Goal: Information Seeking & Learning: Learn about a topic

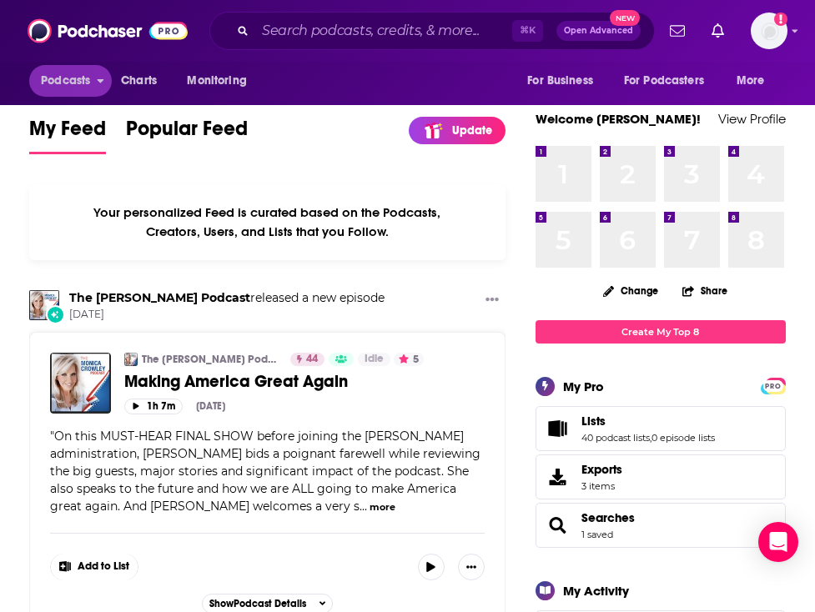
click at [80, 79] on span "Podcasts" at bounding box center [65, 80] width 49 height 23
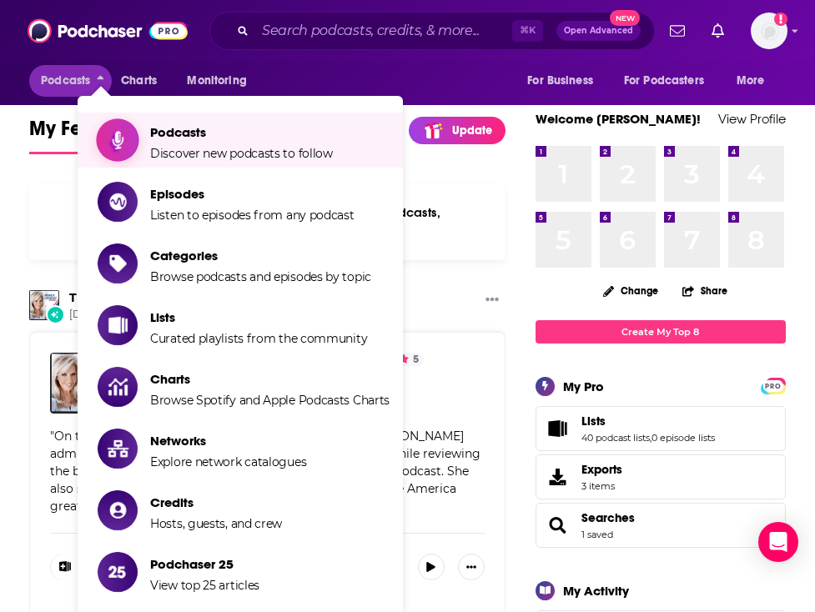
click at [178, 143] on span "Podcasts Discover new podcasts to follow" at bounding box center [241, 140] width 183 height 42
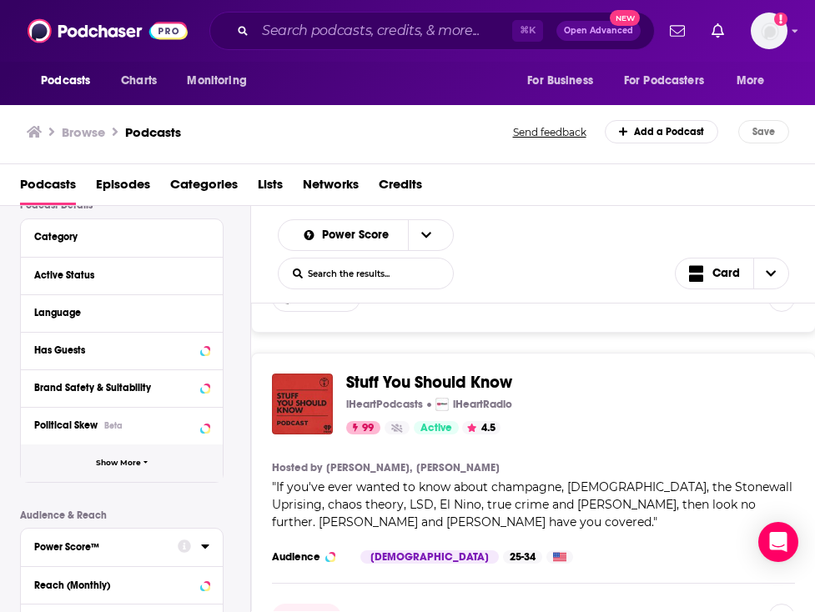
scroll to position [97, 0]
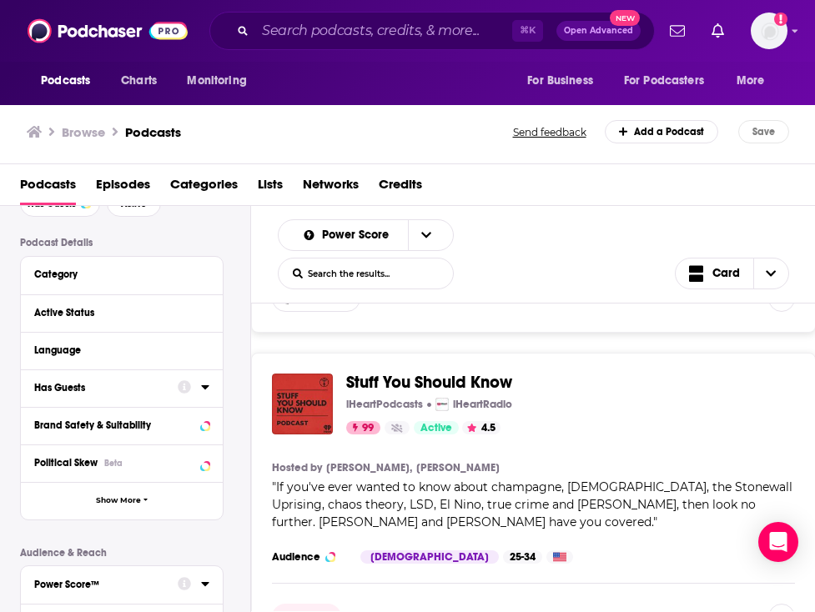
click at [199, 394] on div at bounding box center [194, 387] width 32 height 21
click at [129, 393] on div "Has Guests" at bounding box center [100, 388] width 133 height 12
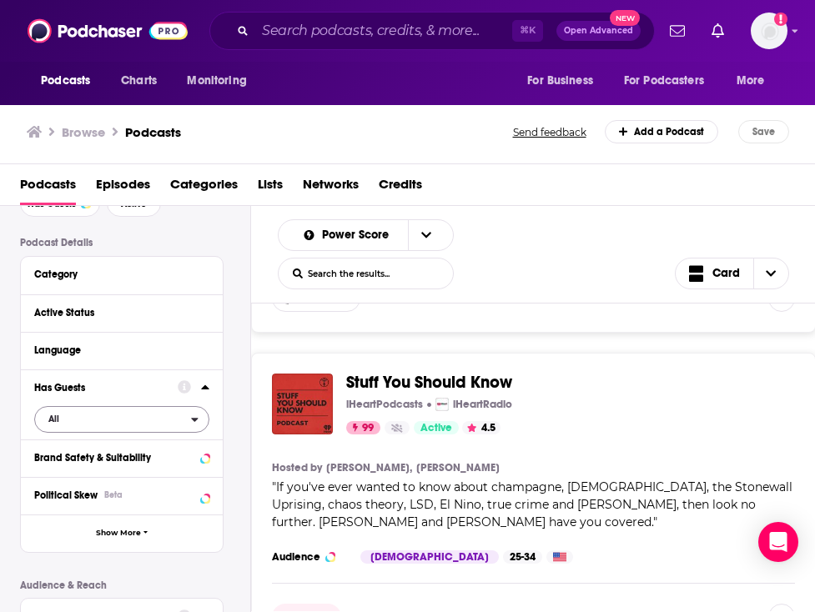
click at [132, 424] on span "All" at bounding box center [113, 419] width 156 height 22
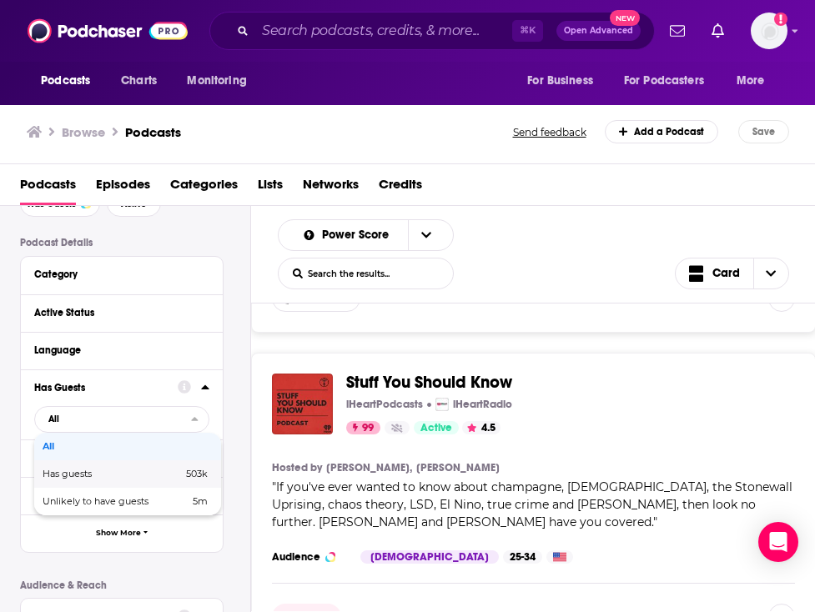
click at [103, 479] on span "Has guests" at bounding box center [90, 474] width 94 height 9
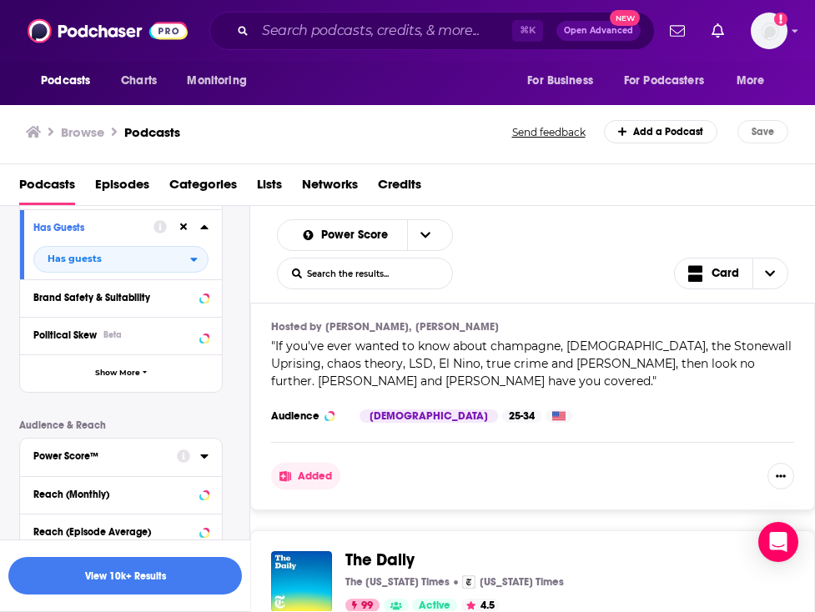
scroll to position [255, 0]
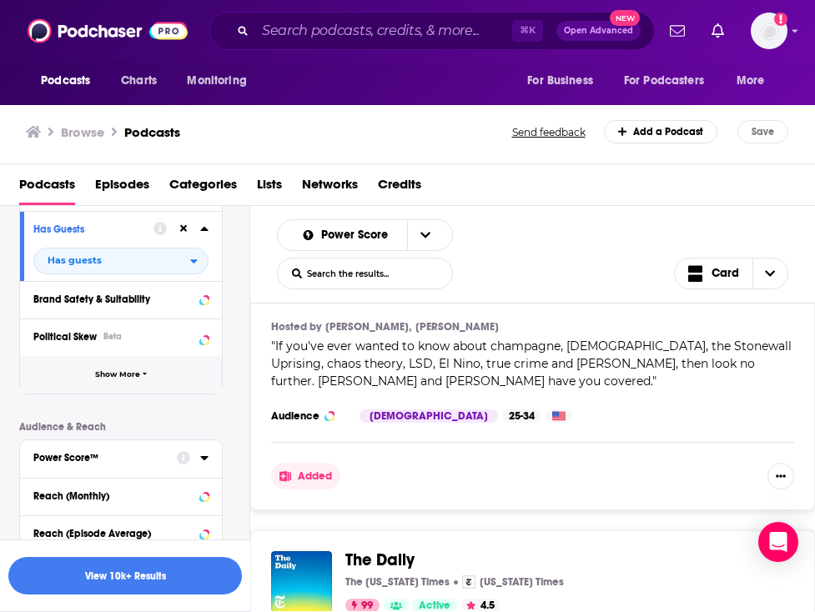
click at [145, 379] on span "button" at bounding box center [145, 374] width 5 height 9
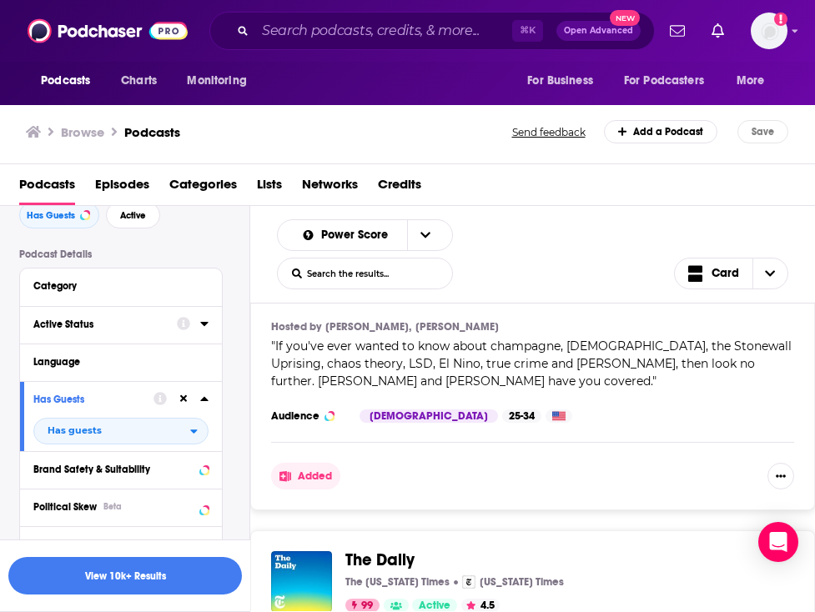
scroll to position [91, 0]
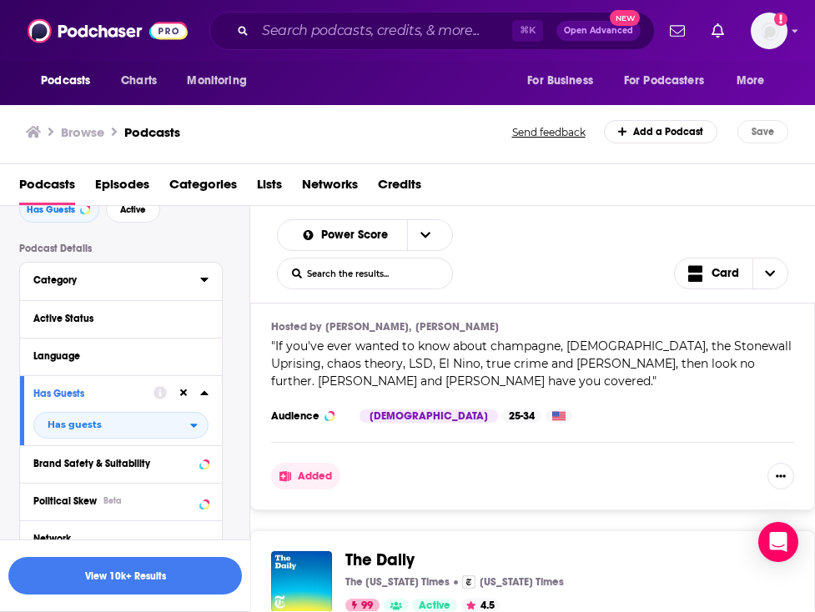
click at [90, 286] on div "Category" at bounding box center [111, 280] width 156 height 12
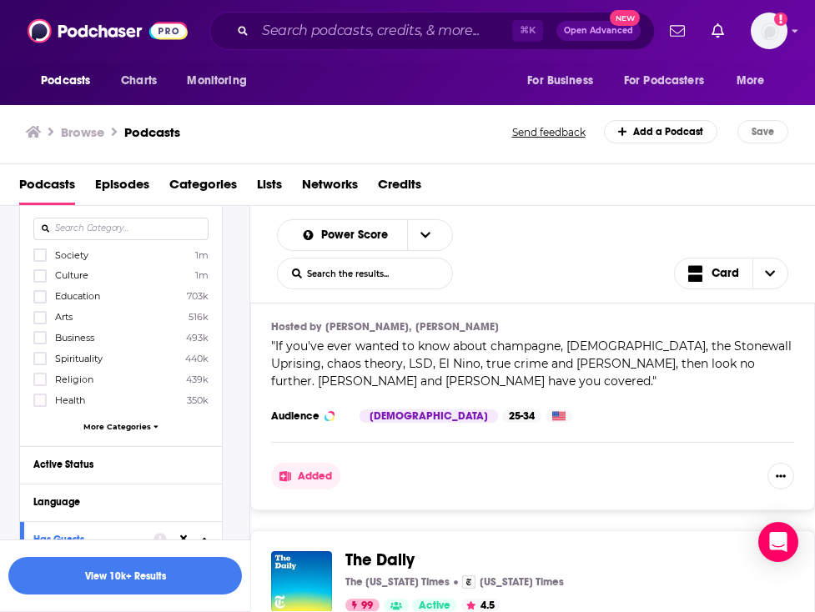
scroll to position [178, 0]
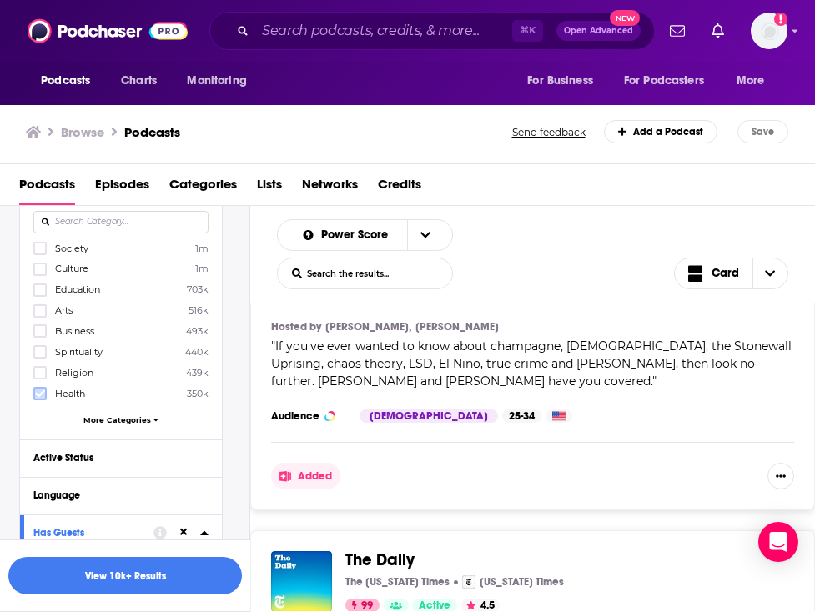
click at [36, 396] on icon at bounding box center [40, 394] width 10 height 10
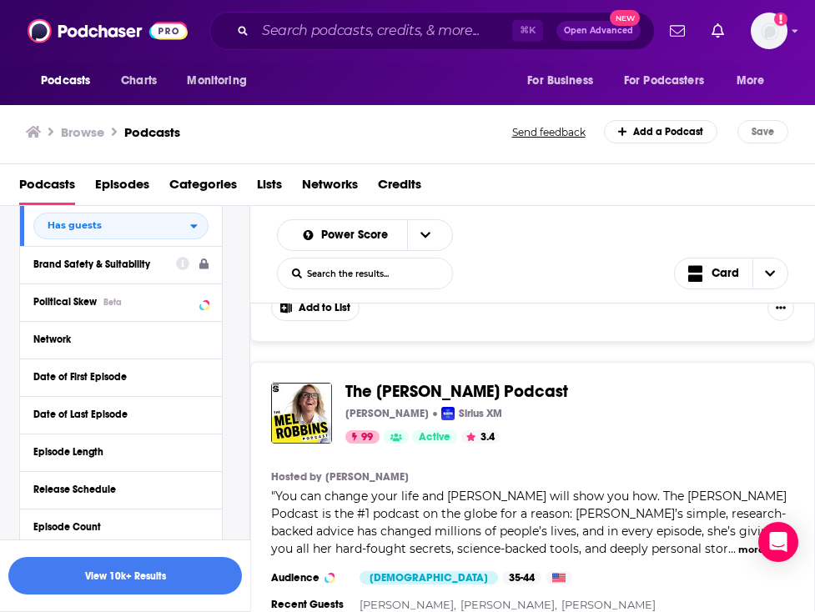
scroll to position [1970, 0]
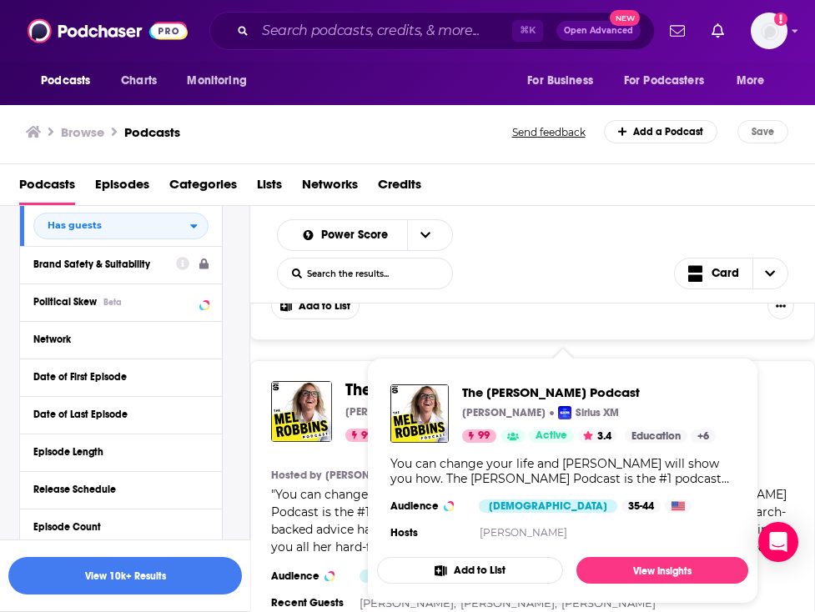
click at [351, 399] on span "The [PERSON_NAME] Podcast" at bounding box center [456, 389] width 223 height 21
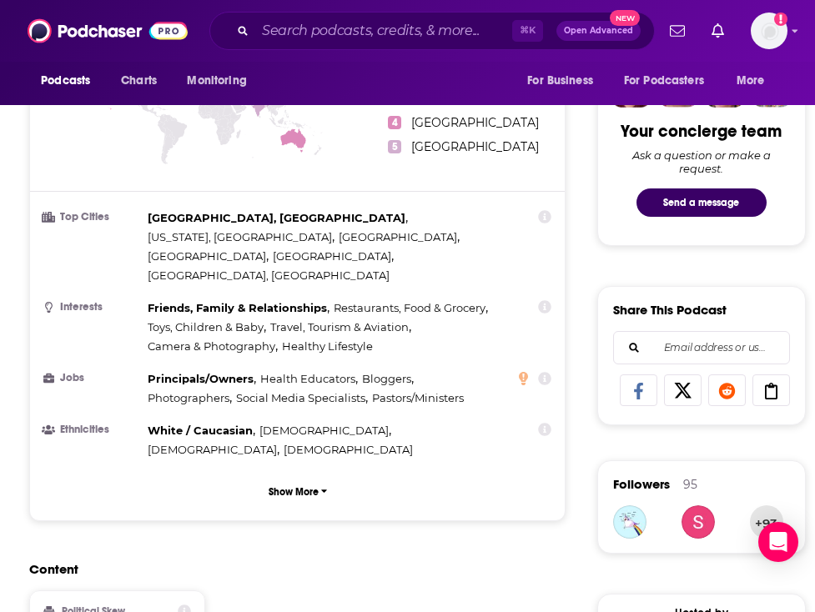
scroll to position [821, 0]
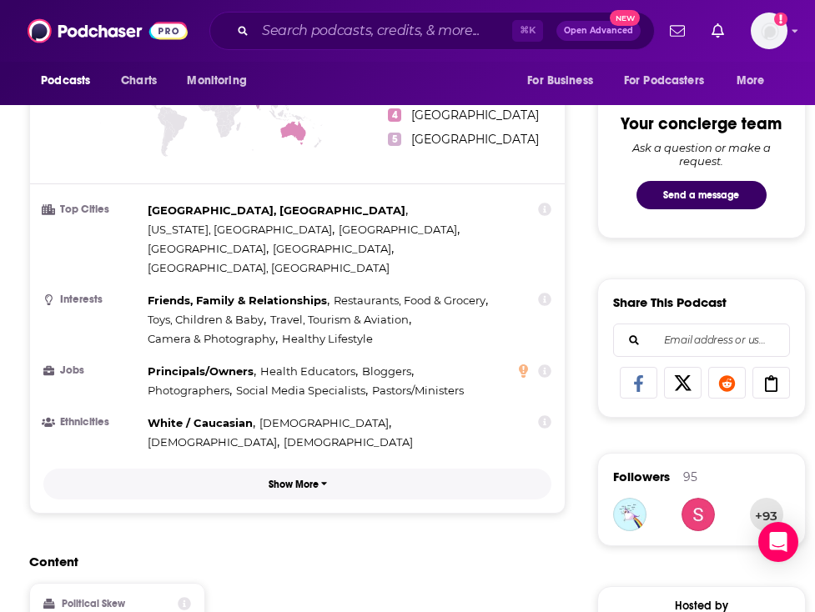
click at [319, 479] on p "Show More" at bounding box center [294, 485] width 50 height 12
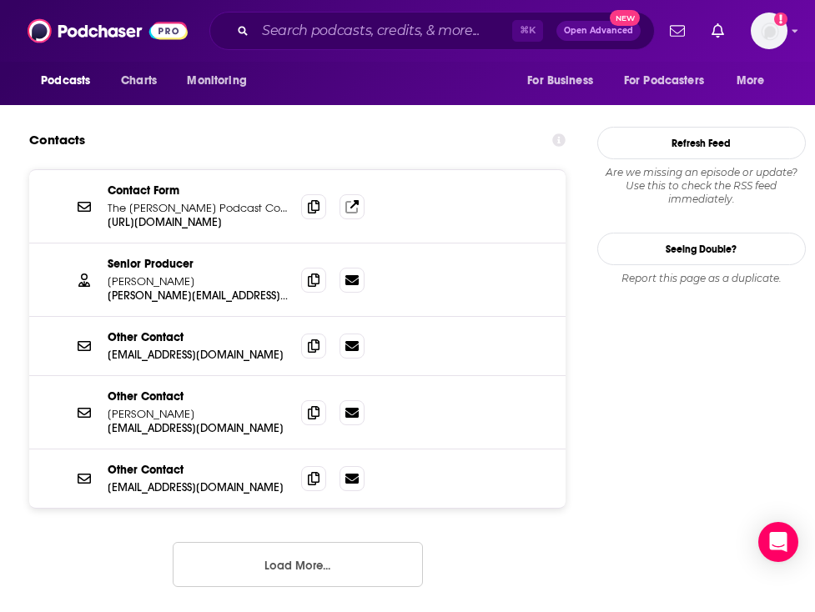
scroll to position [1987, 0]
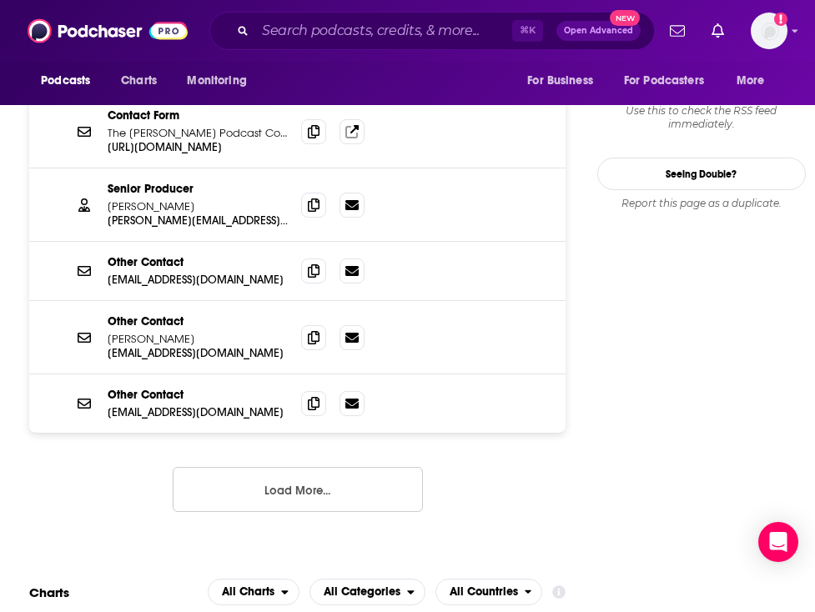
click at [314, 467] on button "Load More..." at bounding box center [298, 489] width 250 height 45
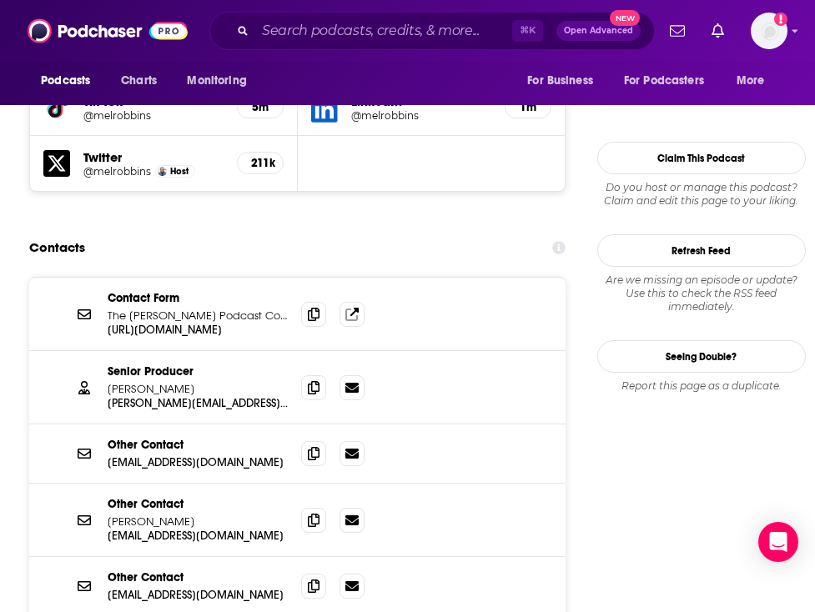
scroll to position [1802, 0]
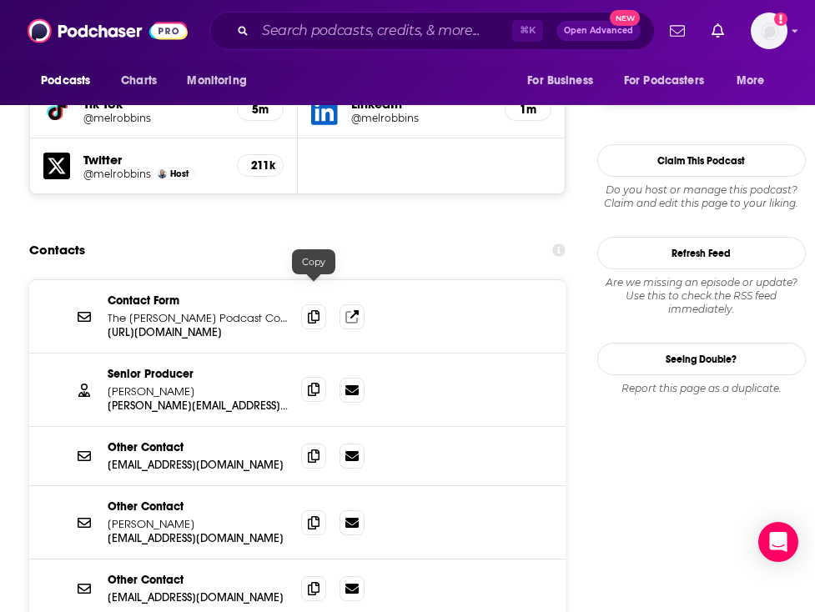
click at [314, 383] on icon at bounding box center [314, 389] width 12 height 13
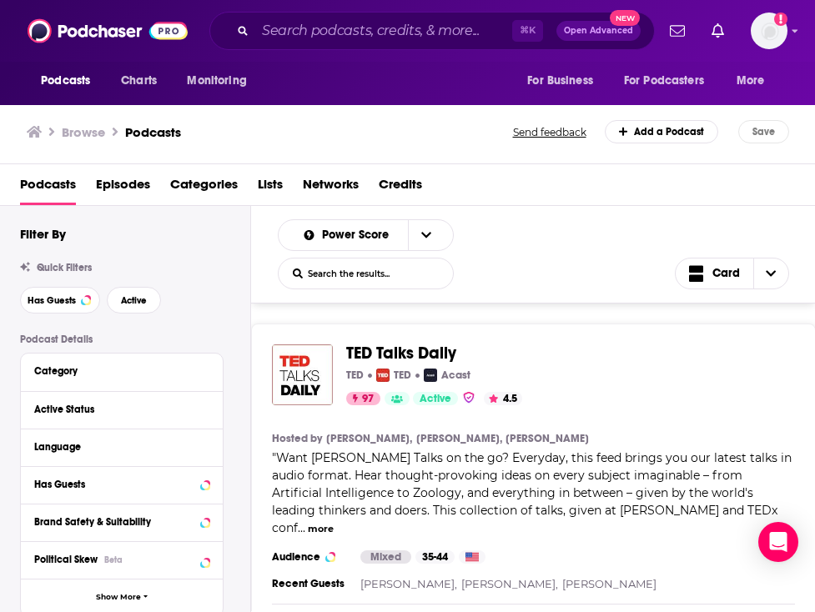
scroll to position [2708, 0]
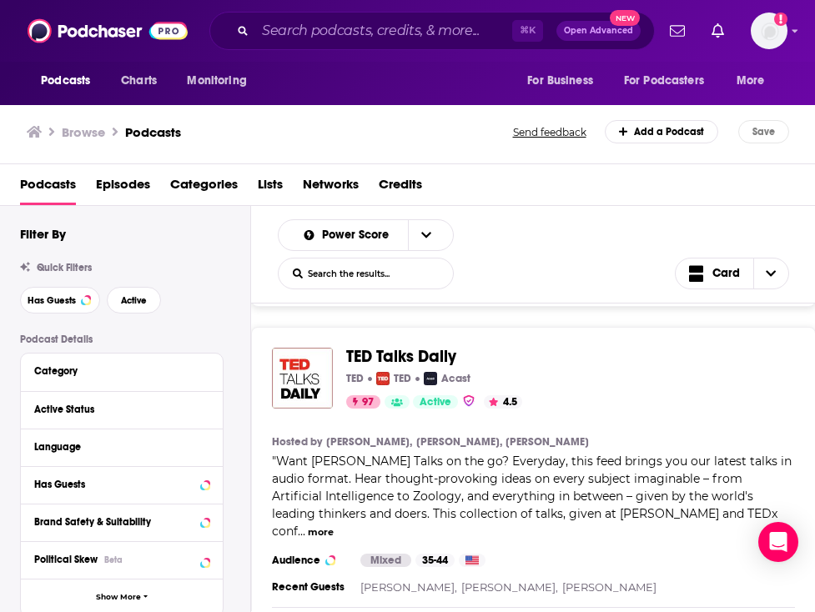
click at [382, 348] on span "TED Talks Daily" at bounding box center [401, 356] width 110 height 21
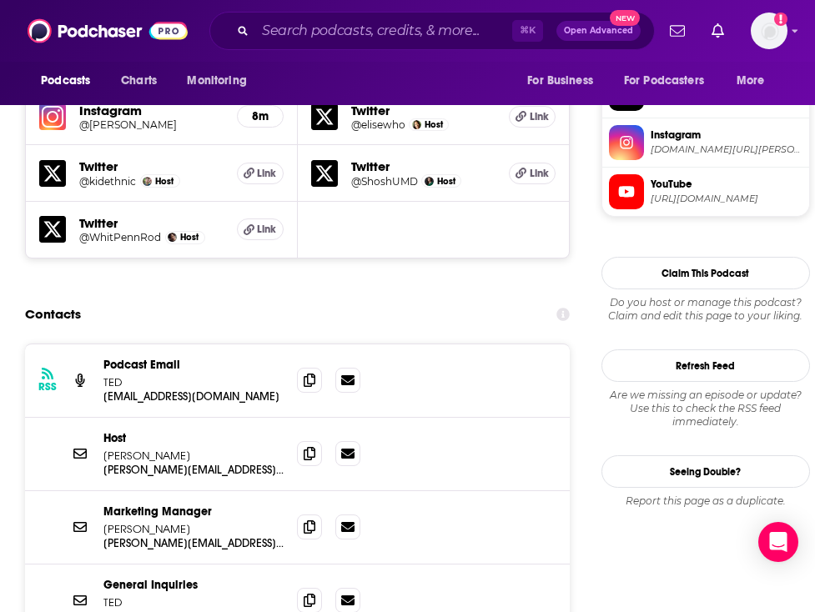
scroll to position [1590, 4]
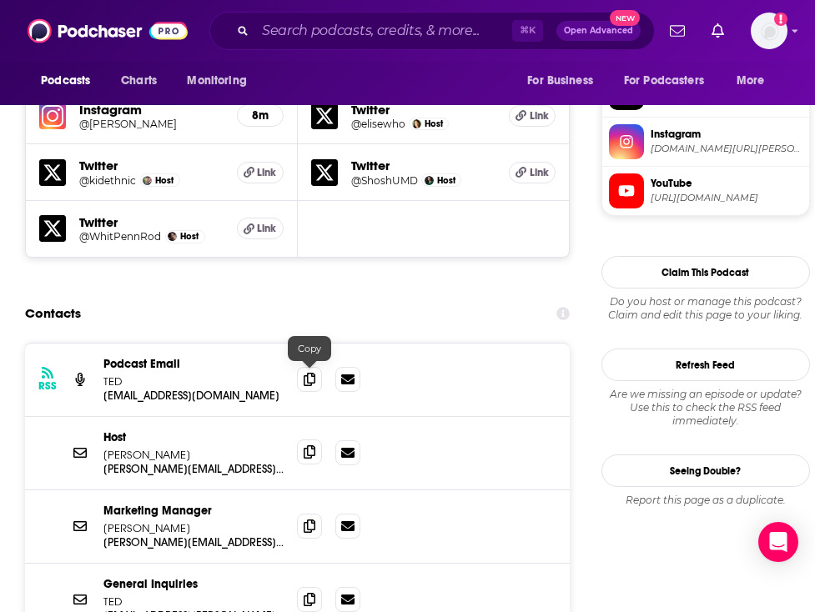
click at [313, 445] on icon at bounding box center [310, 451] width 12 height 13
